Goal: Check status: Check status

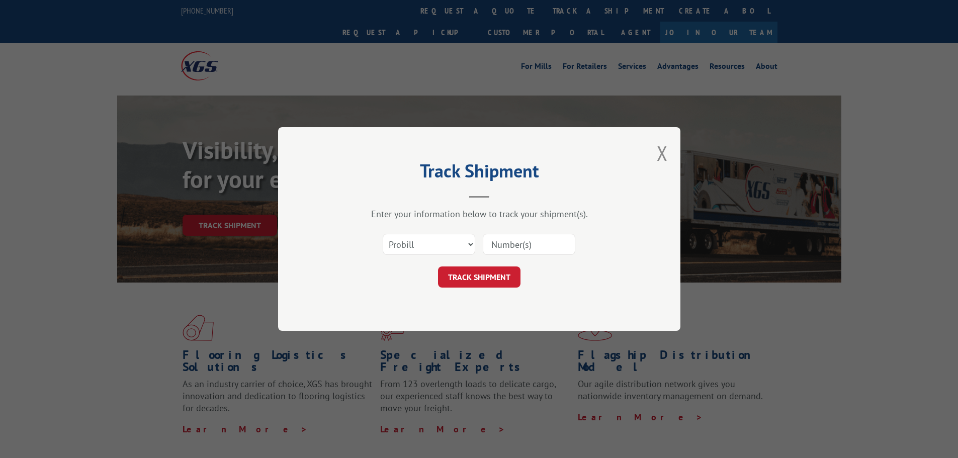
drag, startPoint x: 419, startPoint y: 238, endPoint x: 416, endPoint y: 254, distance: 17.0
click at [419, 238] on select "Select category... Probill BOL PO" at bounding box center [429, 244] width 93 height 21
select select "po"
click at [383, 234] on select "Select category... Probill BOL PO" at bounding box center [429, 244] width 93 height 21
drag, startPoint x: 515, startPoint y: 255, endPoint x: 515, endPoint y: 246, distance: 9.6
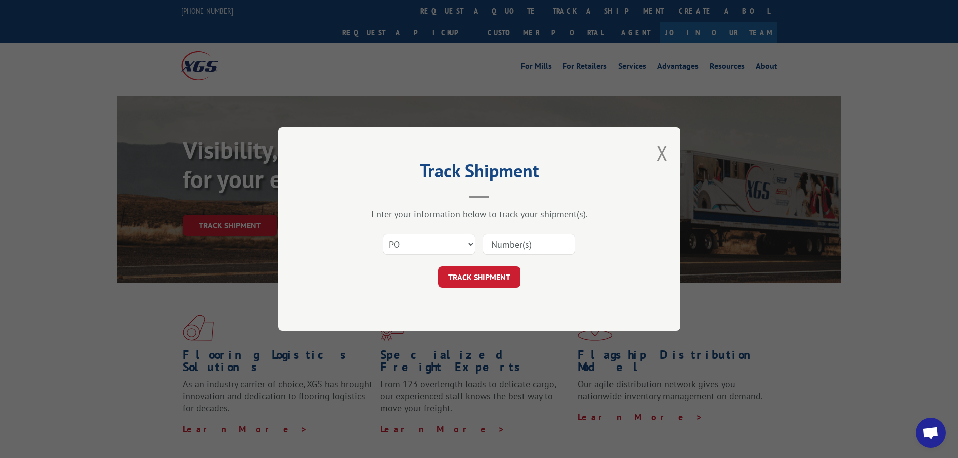
click at [515, 246] on div "Select category... Probill BOL PO" at bounding box center [479, 244] width 302 height 33
click at [515, 246] on input at bounding box center [529, 244] width 93 height 21
paste input "25535117"
type input "25535117"
click at [493, 277] on button "TRACK SHIPMENT" at bounding box center [479, 276] width 82 height 21
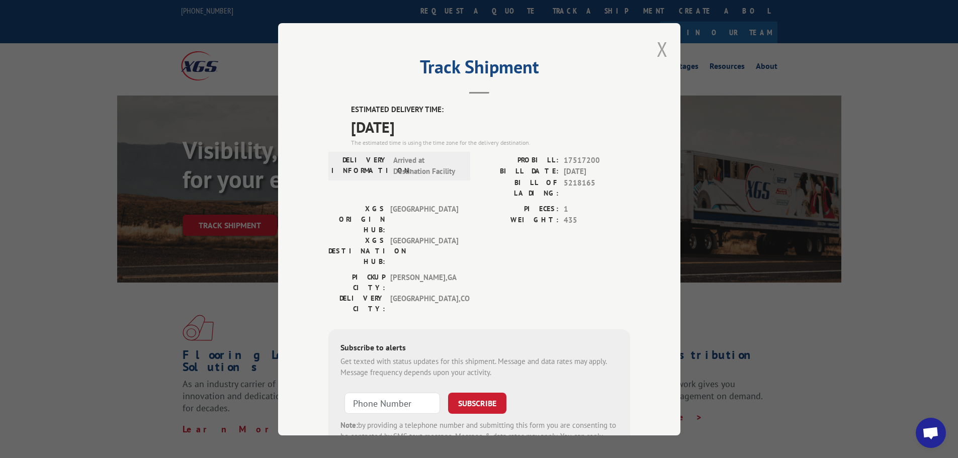
click at [658, 46] on button "Close modal" at bounding box center [662, 49] width 11 height 27
